Goal: Task Accomplishment & Management: Manage account settings

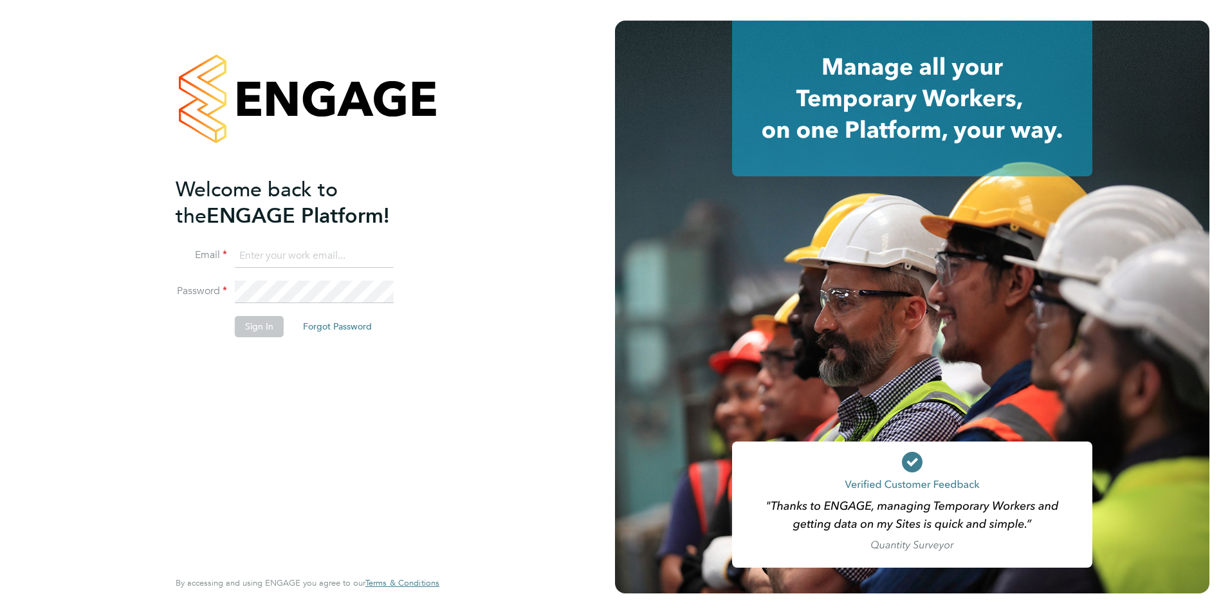
type input "[PERSON_NAME][EMAIL_ADDRESS][PERSON_NAME][DOMAIN_NAME]"
click at [336, 452] on div "Welcome back to the ENGAGE Platform! Email [PERSON_NAME][EMAIL_ADDRESS][PERSON_…" at bounding box center [301, 371] width 251 height 390
click at [268, 334] on button "Sign In" at bounding box center [259, 326] width 49 height 21
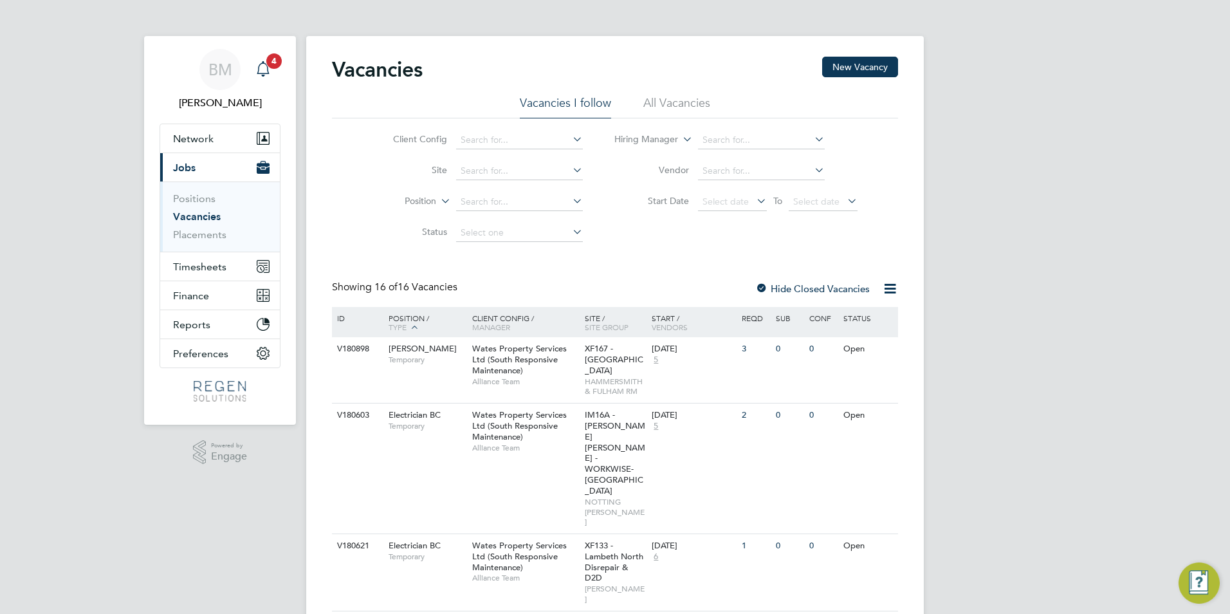
click at [268, 65] on span "4" at bounding box center [273, 60] width 15 height 15
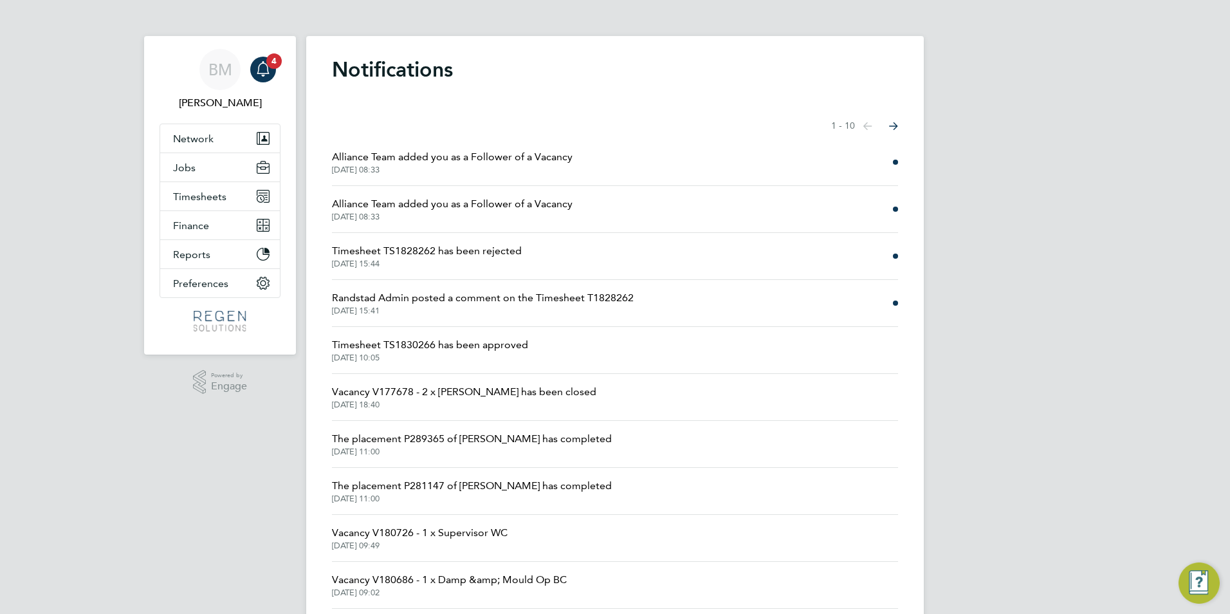
click at [474, 238] on li "Timesheet TS1828262 has been rejected [DATE] 15:44" at bounding box center [615, 256] width 566 height 47
click at [475, 246] on span "Timesheet TS1828262 has been rejected" at bounding box center [427, 250] width 190 height 15
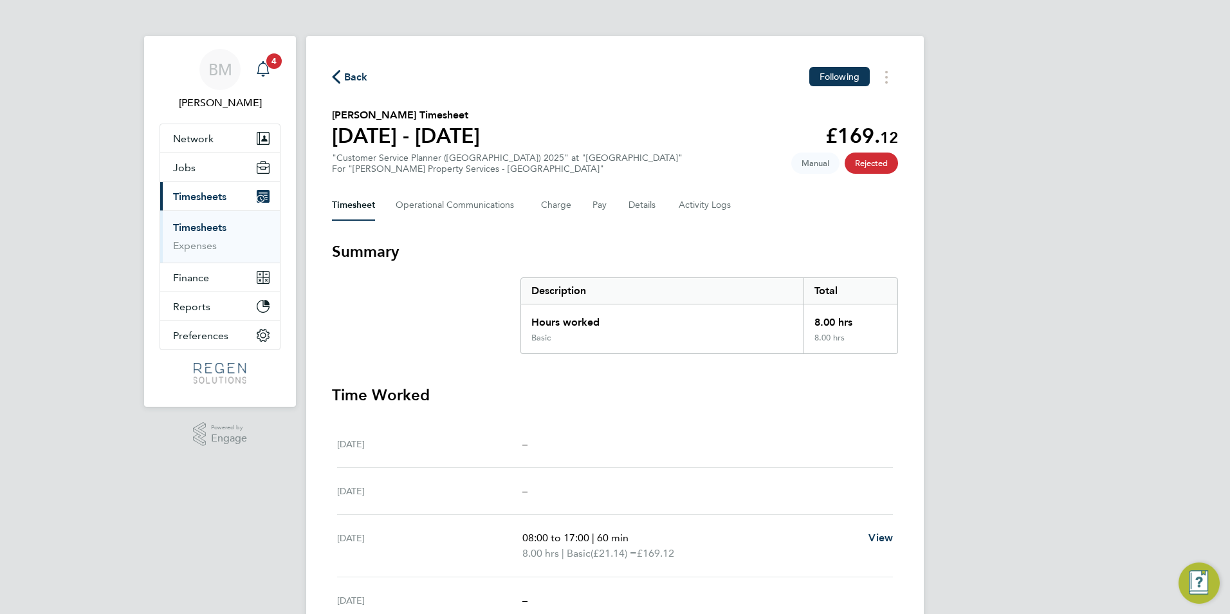
click at [272, 75] on div "Main navigation" at bounding box center [263, 70] width 26 height 26
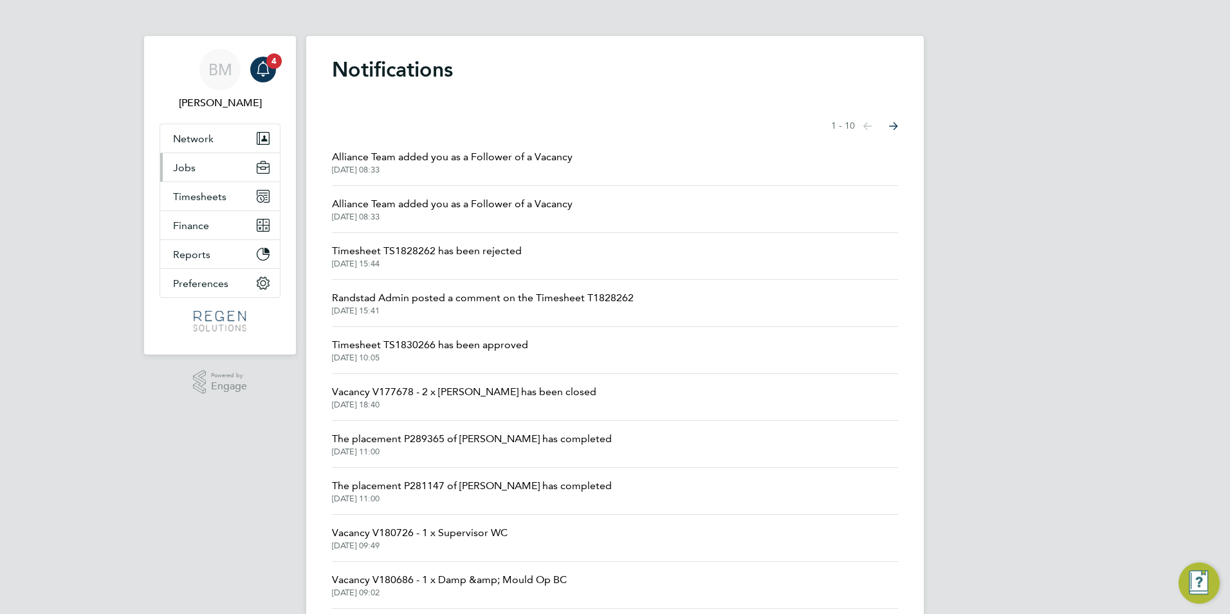
click at [192, 172] on span "Jobs" at bounding box center [184, 167] width 23 height 12
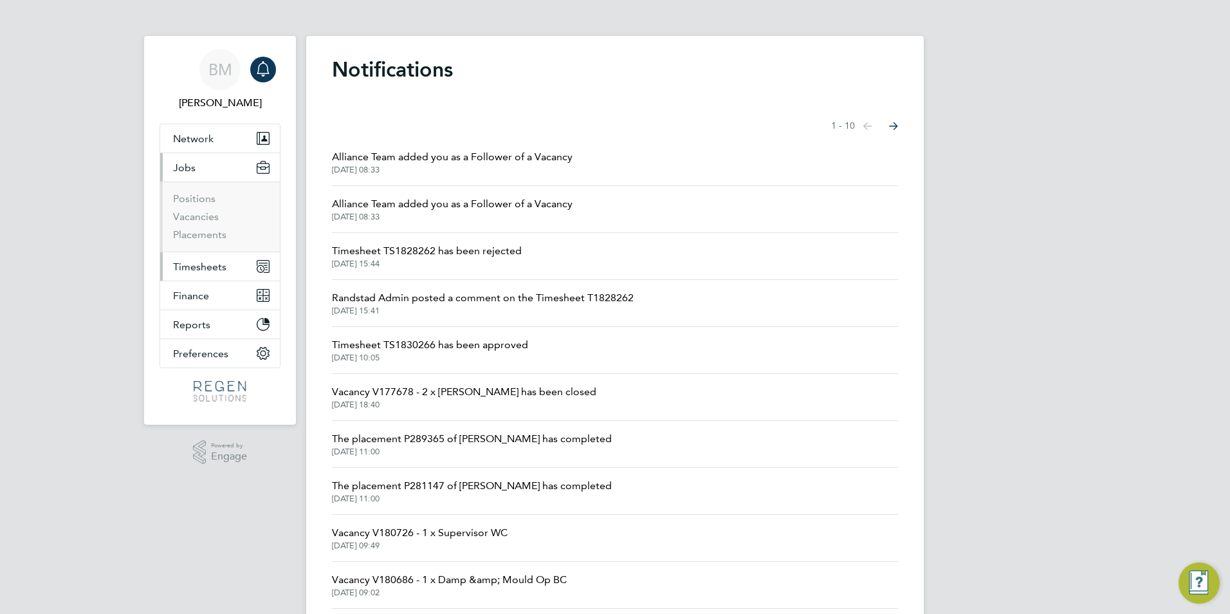
click at [218, 270] on span "Timesheets" at bounding box center [199, 267] width 53 height 12
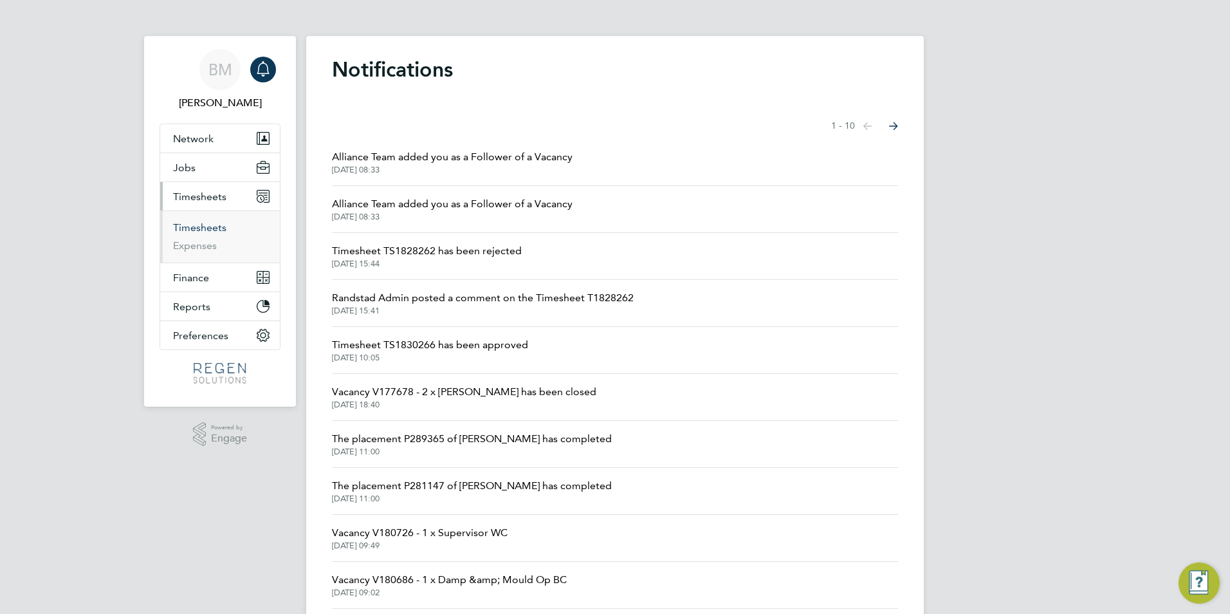
click at [220, 231] on link "Timesheets" at bounding box center [199, 227] width 53 height 12
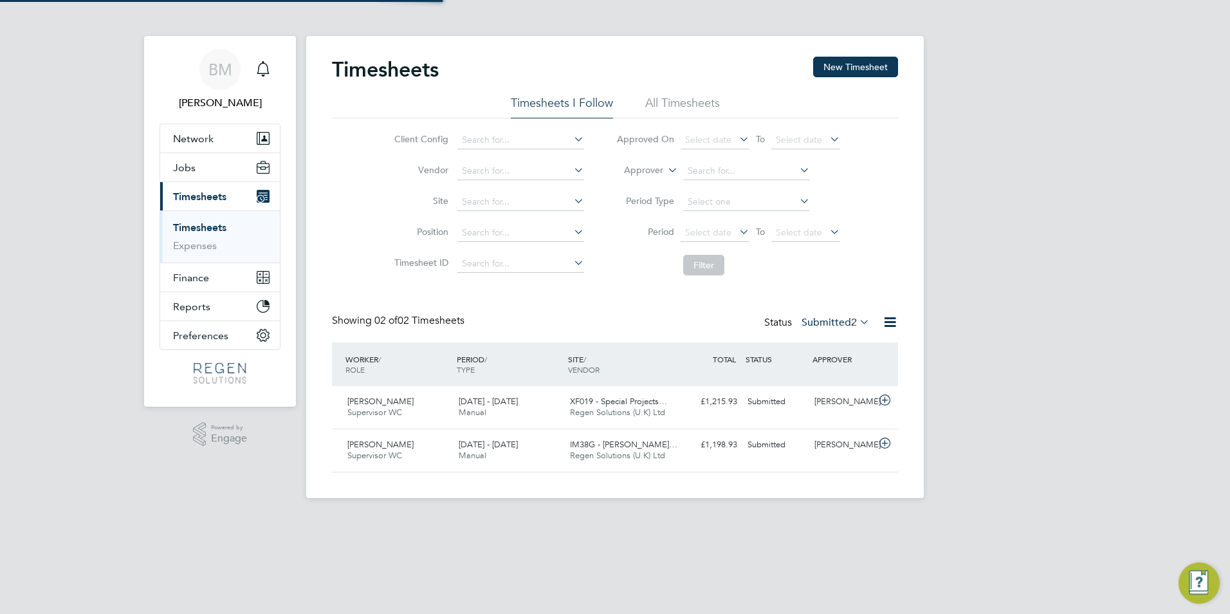
scroll to position [33, 112]
